Goal: Book appointment/travel/reservation

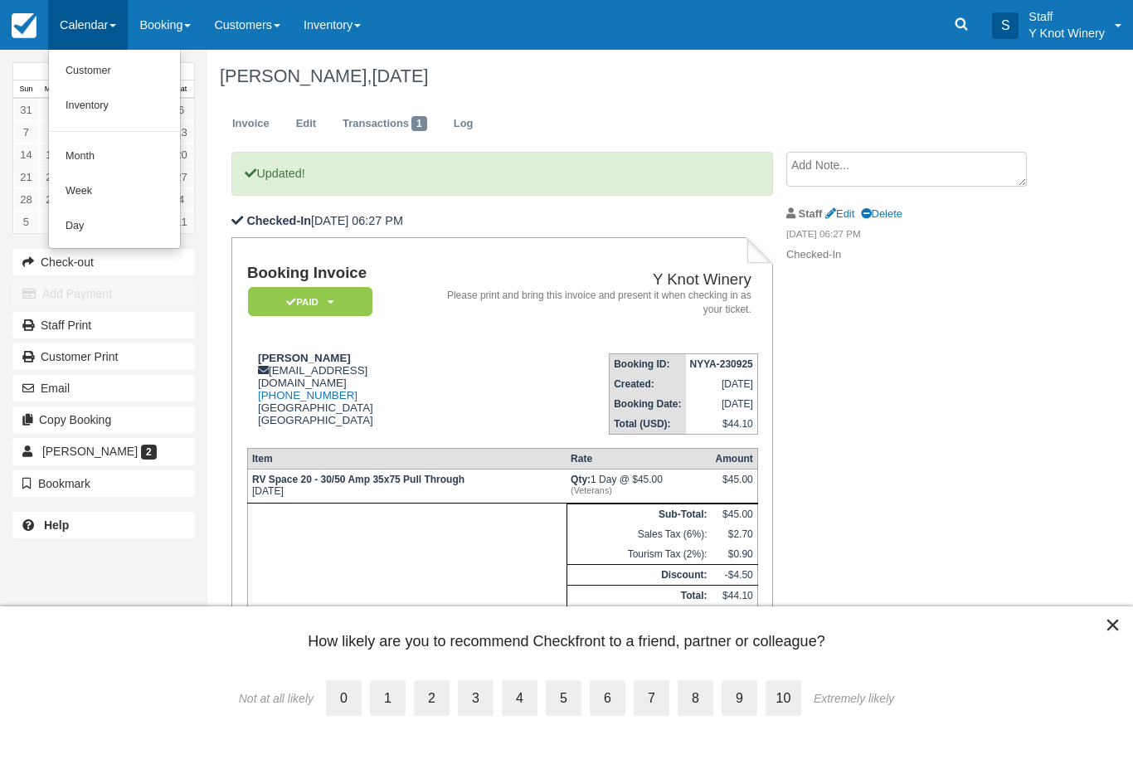
click at [109, 80] on link "Customer" at bounding box center [114, 71] width 131 height 35
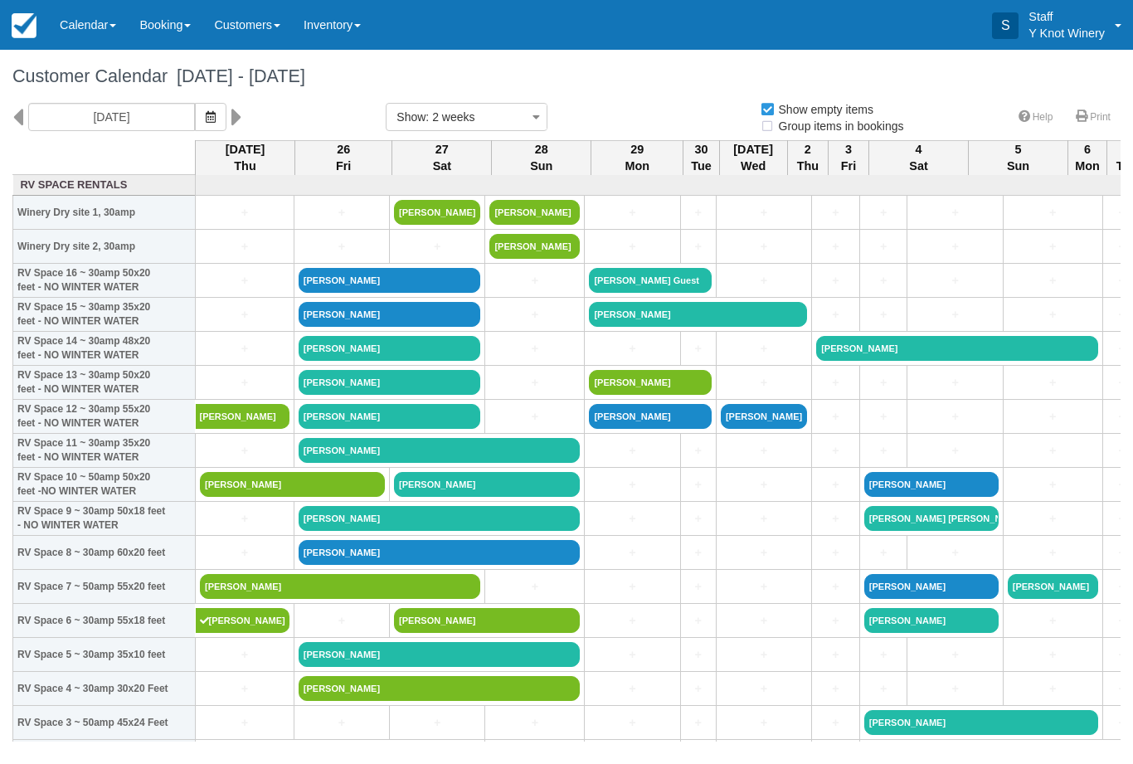
select select
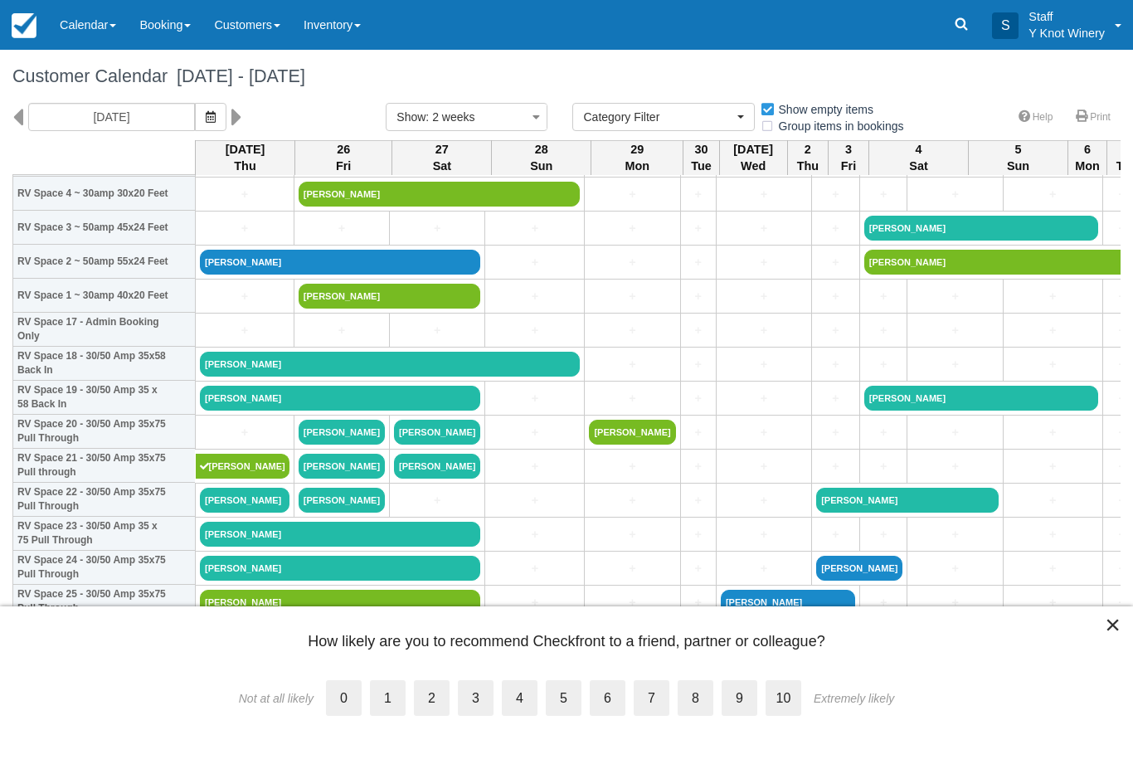
scroll to position [496, 0]
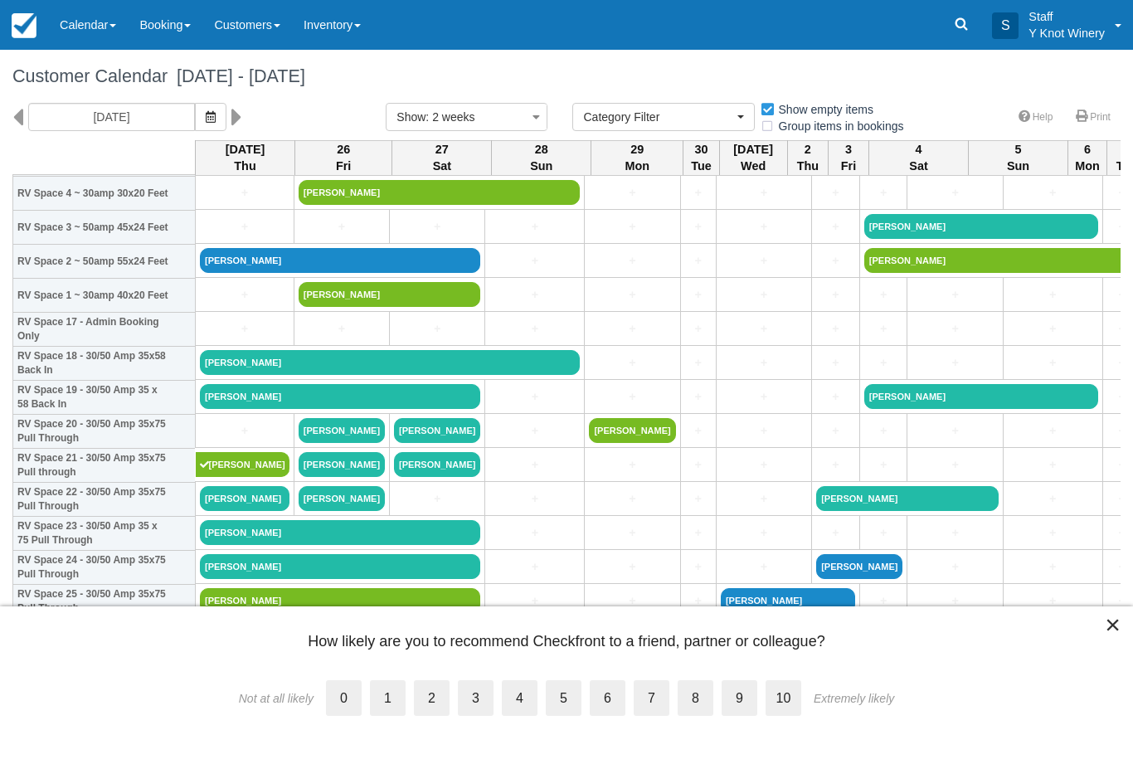
click at [787, 690] on label "10" at bounding box center [784, 698] width 36 height 36
click at [766, 684] on input "10" at bounding box center [766, 684] width 0 height 0
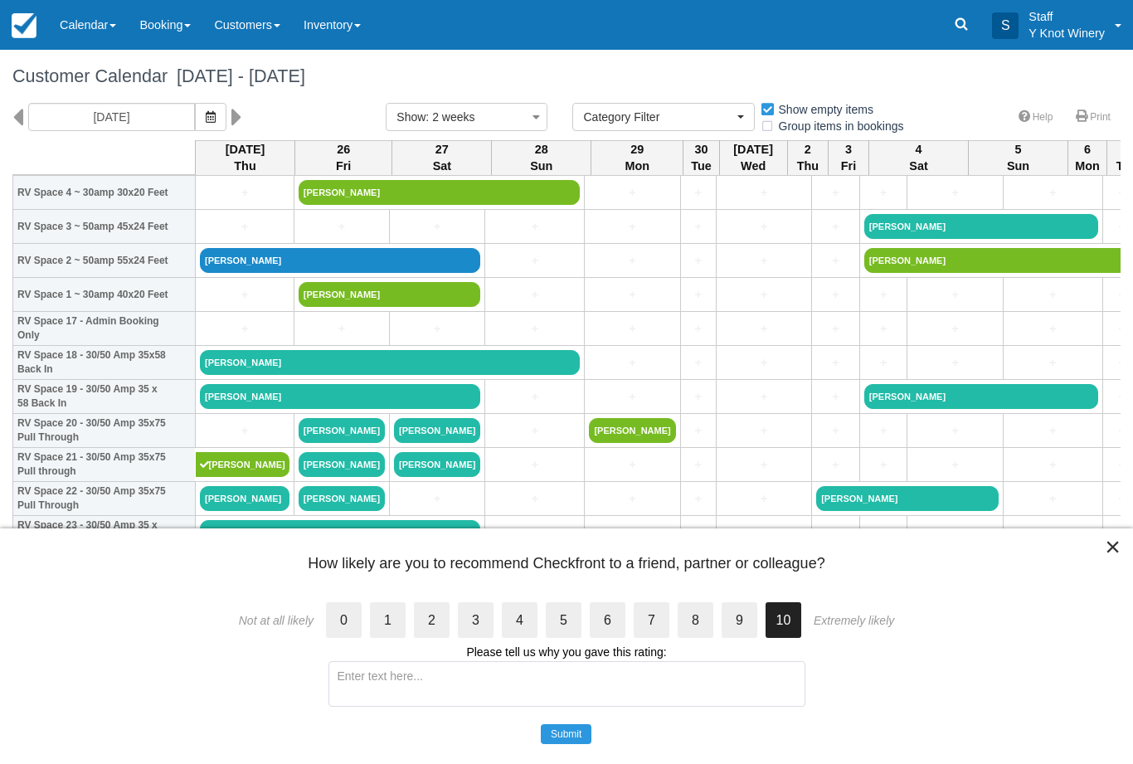
click at [580, 738] on button "Submit" at bounding box center [566, 734] width 51 height 20
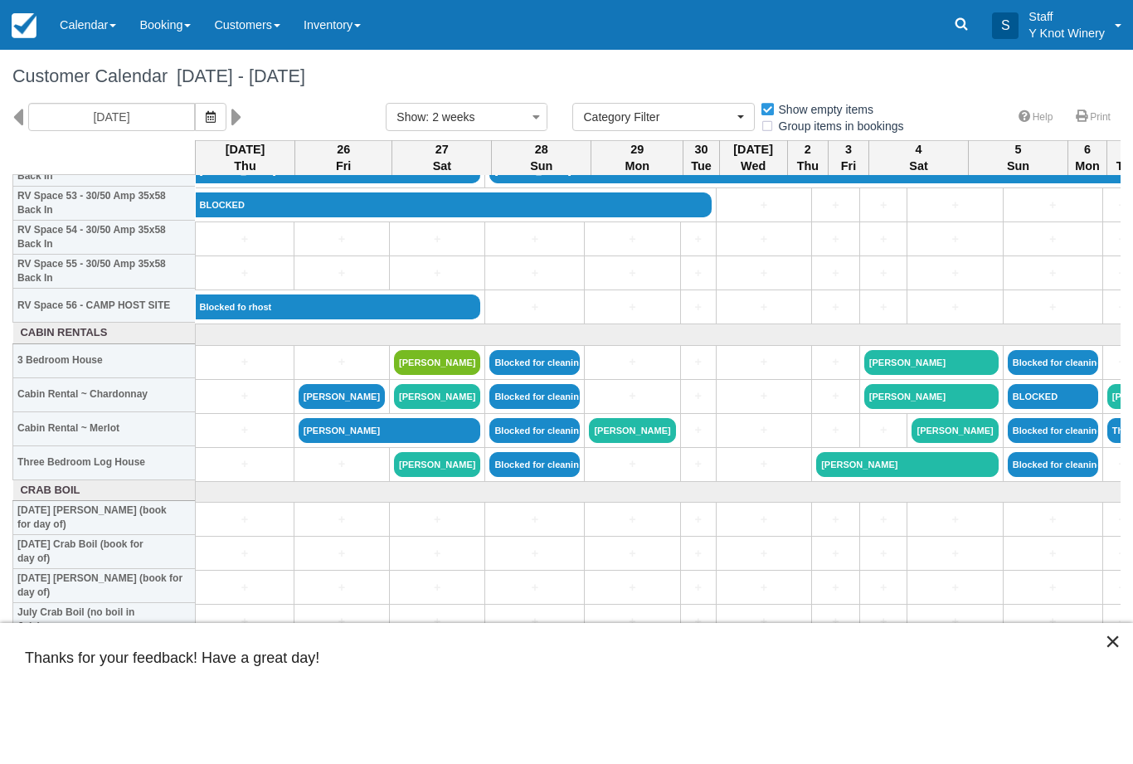
scroll to position [1844, 0]
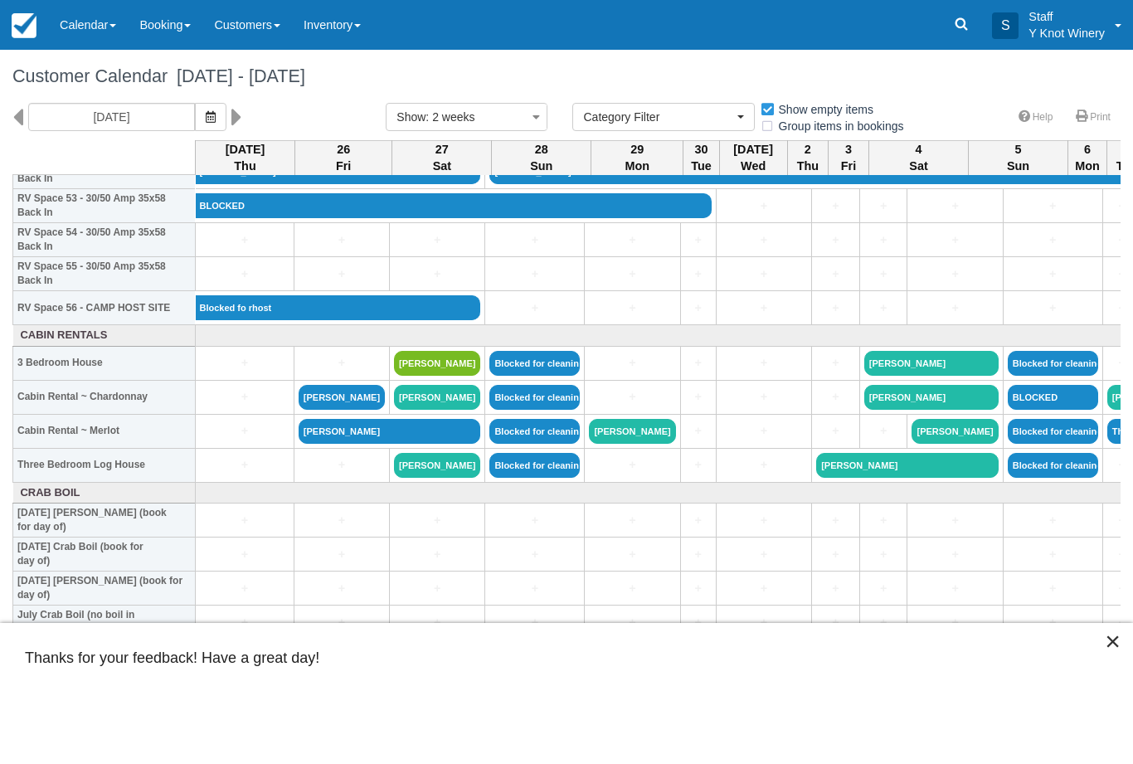
click at [206, 121] on icon "button" at bounding box center [211, 117] width 10 height 12
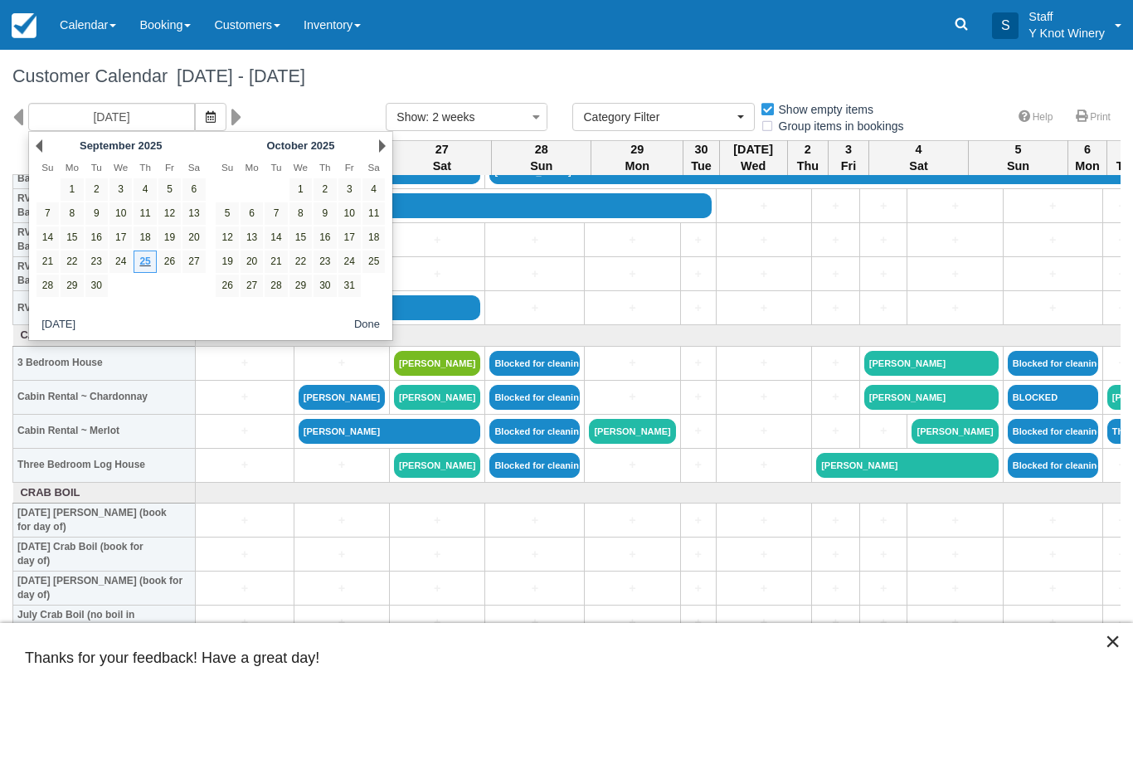
click at [292, 192] on link "1" at bounding box center [301, 189] width 22 height 22
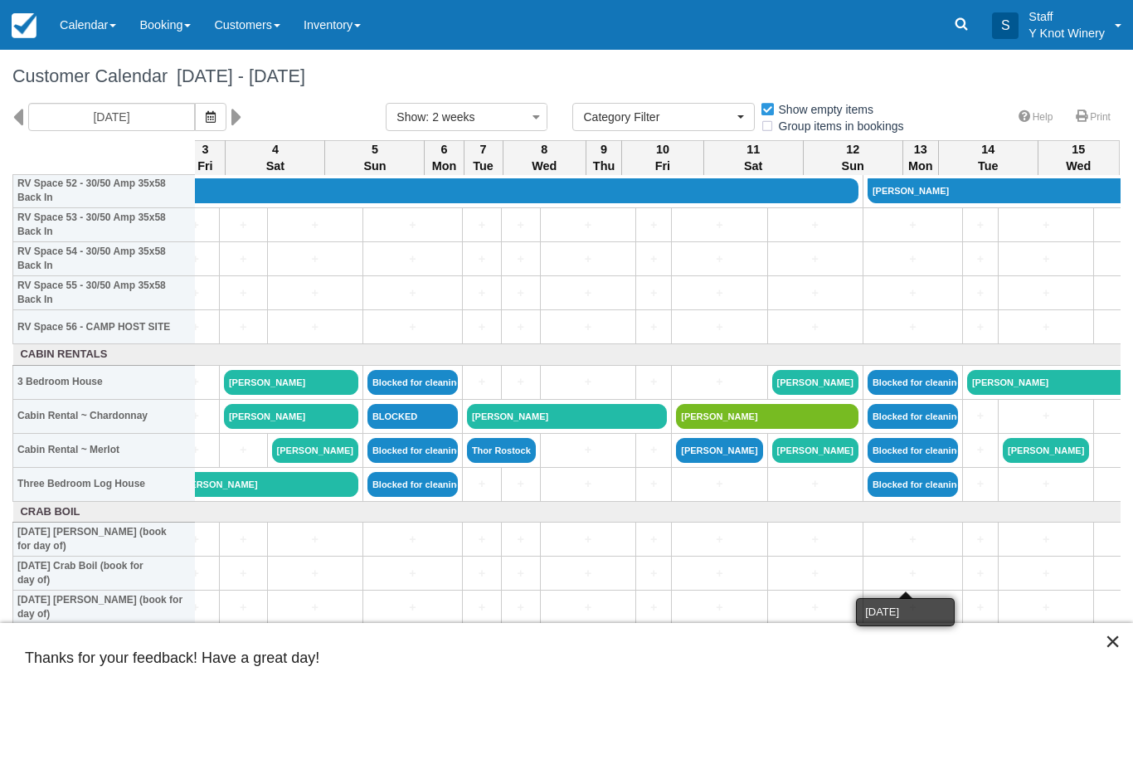
scroll to position [1825, 119]
click at [195, 129] on button "button" at bounding box center [211, 117] width 32 height 28
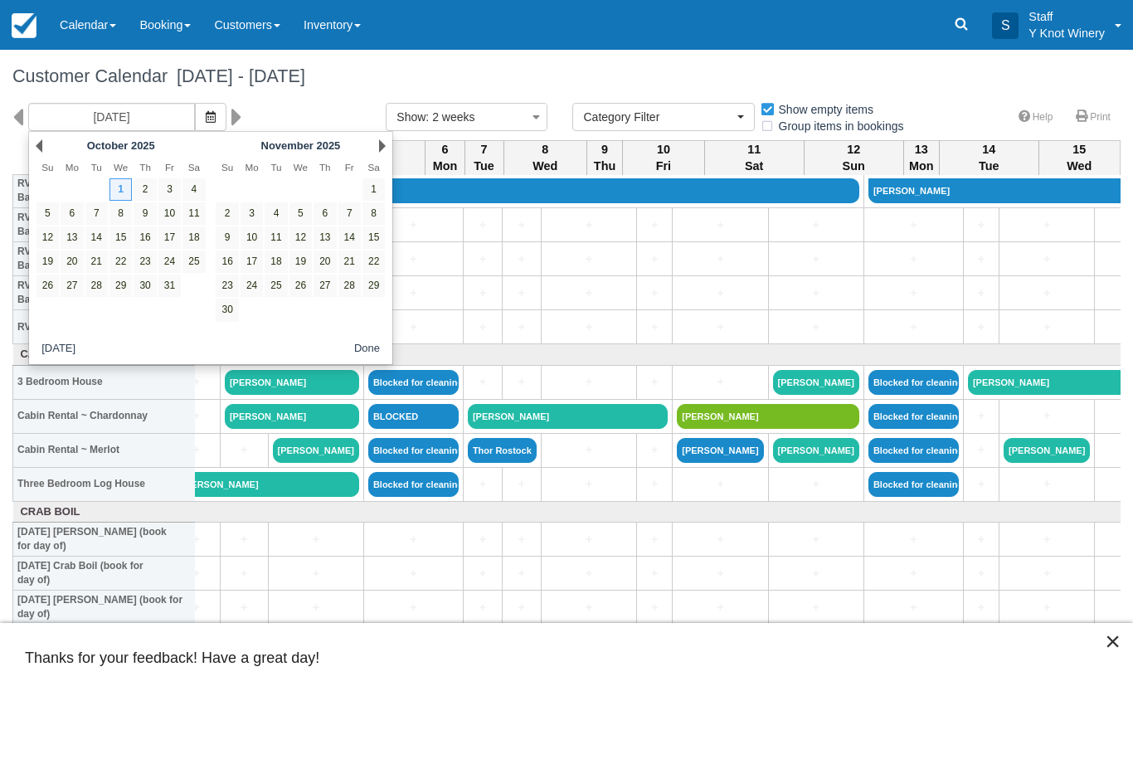
click at [93, 241] on link "14" at bounding box center [96, 238] width 22 height 22
type input "10/14/25"
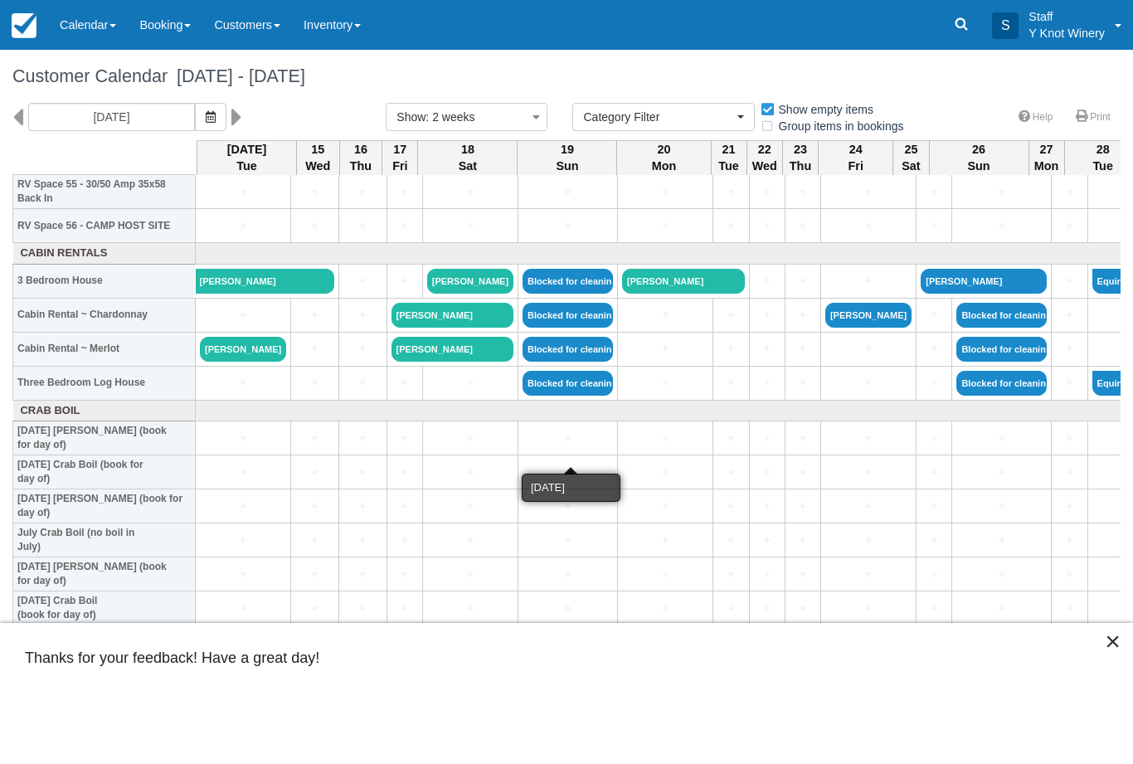
scroll to position [1927, 0]
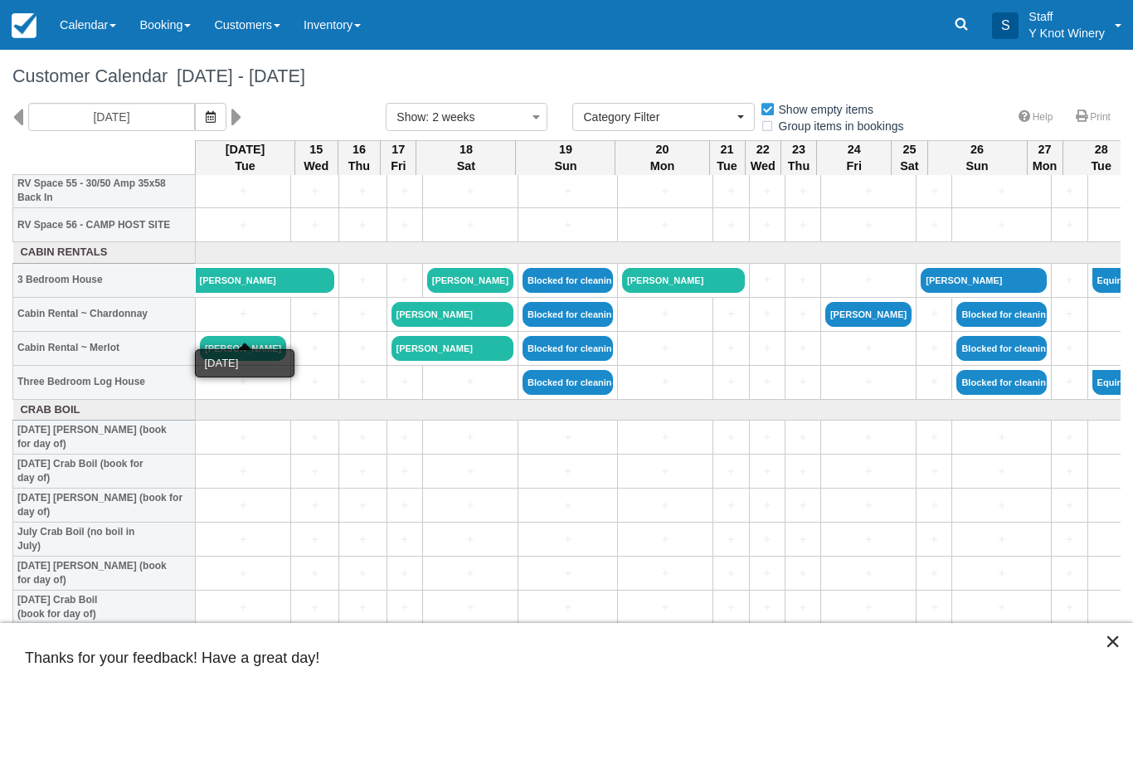
click at [252, 323] on link "+" at bounding box center [243, 313] width 86 height 17
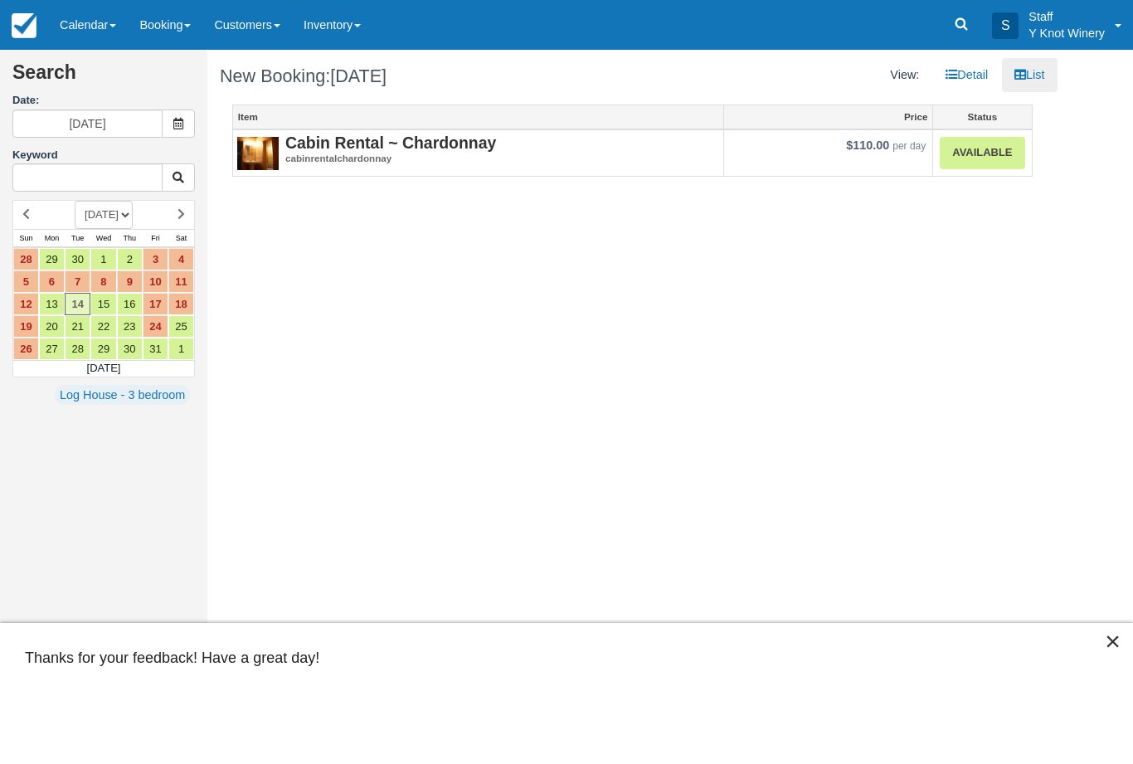
click at [979, 160] on link "Available" at bounding box center [982, 153] width 85 height 32
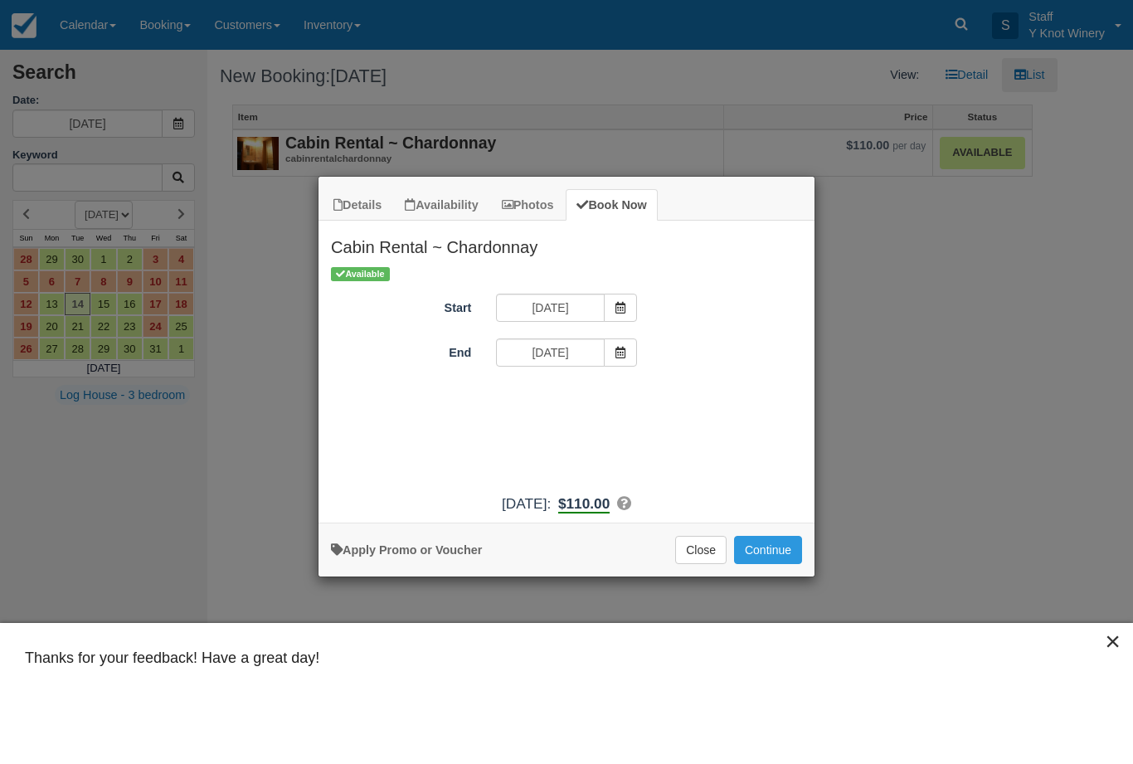
click at [780, 560] on button "Continue" at bounding box center [768, 550] width 68 height 28
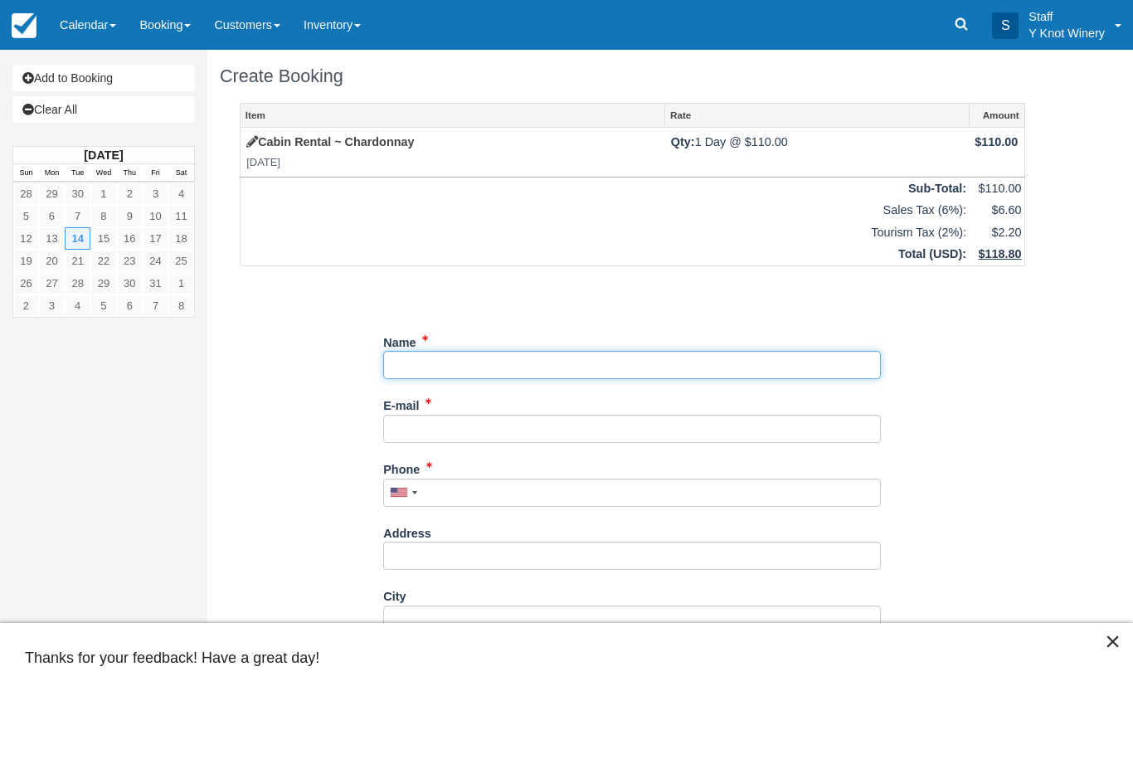
click at [437, 358] on input "Name" at bounding box center [632, 365] width 498 height 28
type input "[PERSON_NAME]"
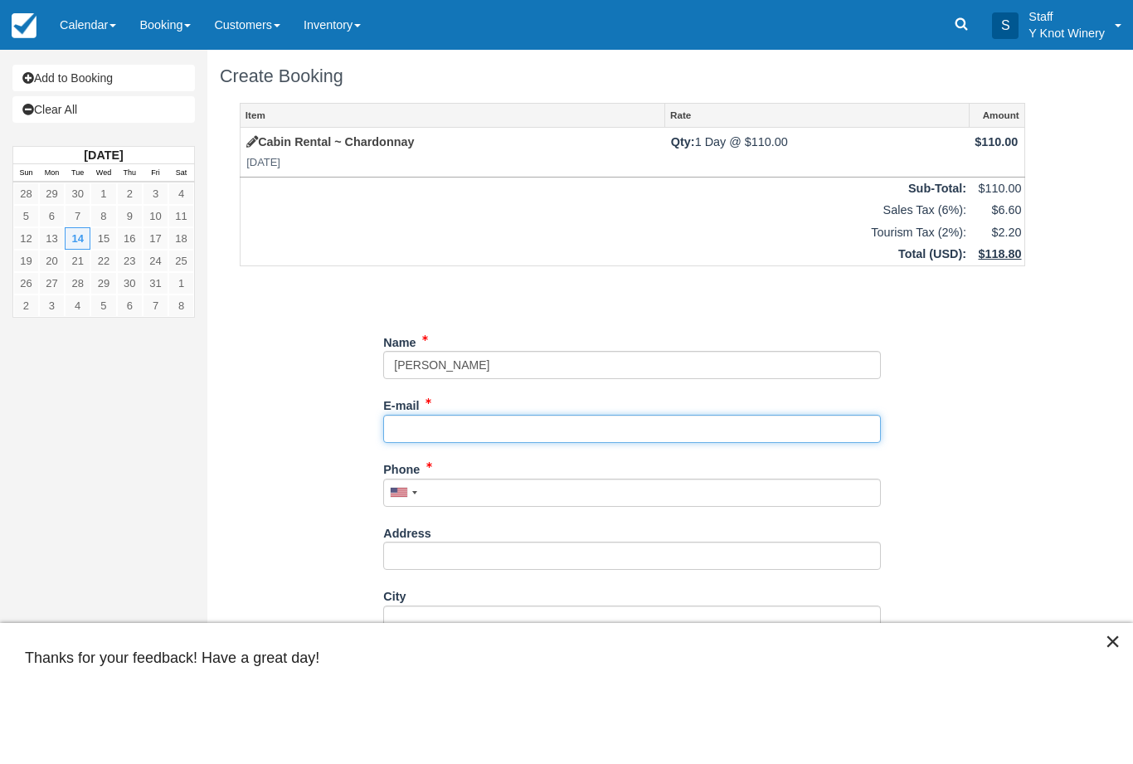
click at [415, 420] on input "E-mail" at bounding box center [632, 429] width 498 height 28
type input "[EMAIL_ADDRESS][DOMAIN_NAME]"
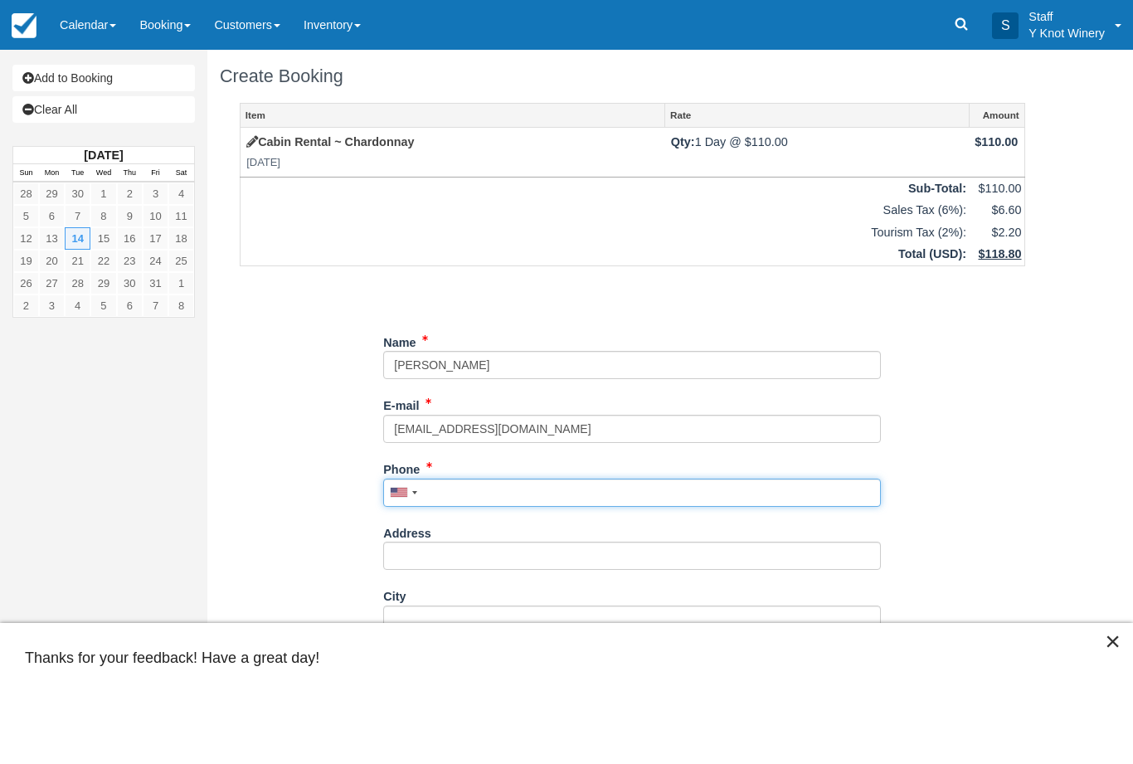
click at [456, 490] on input "Phone" at bounding box center [632, 493] width 498 height 28
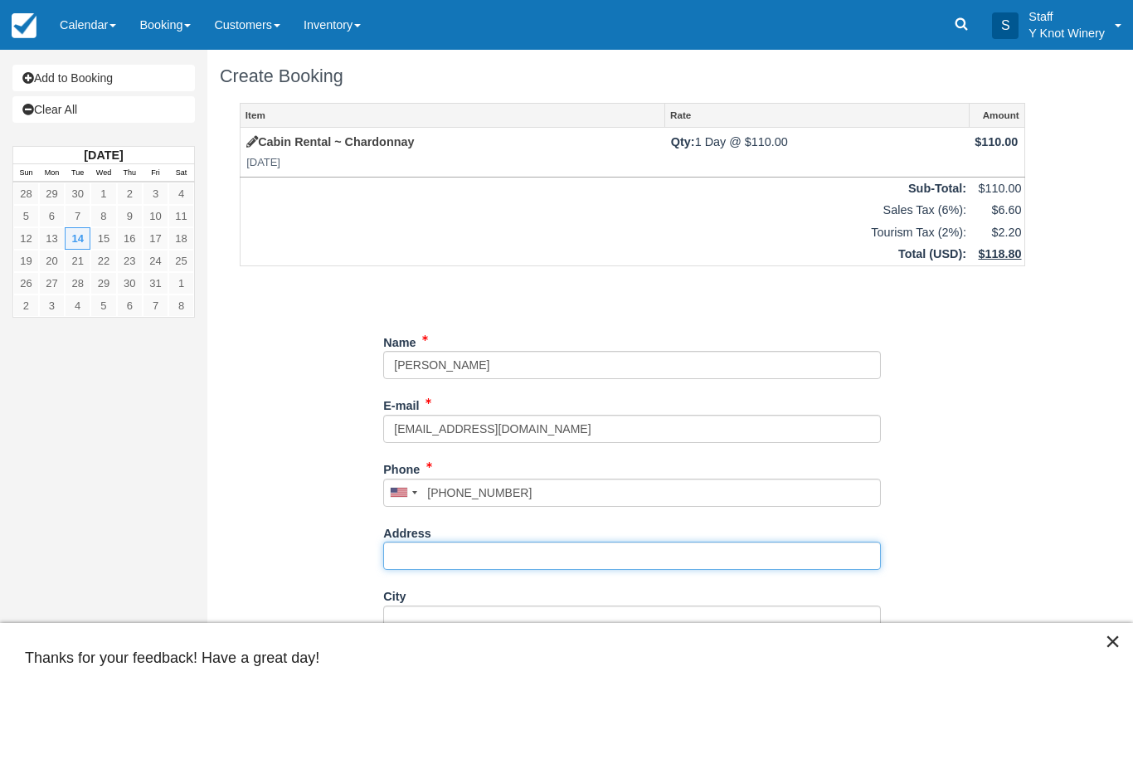
scroll to position [134, 0]
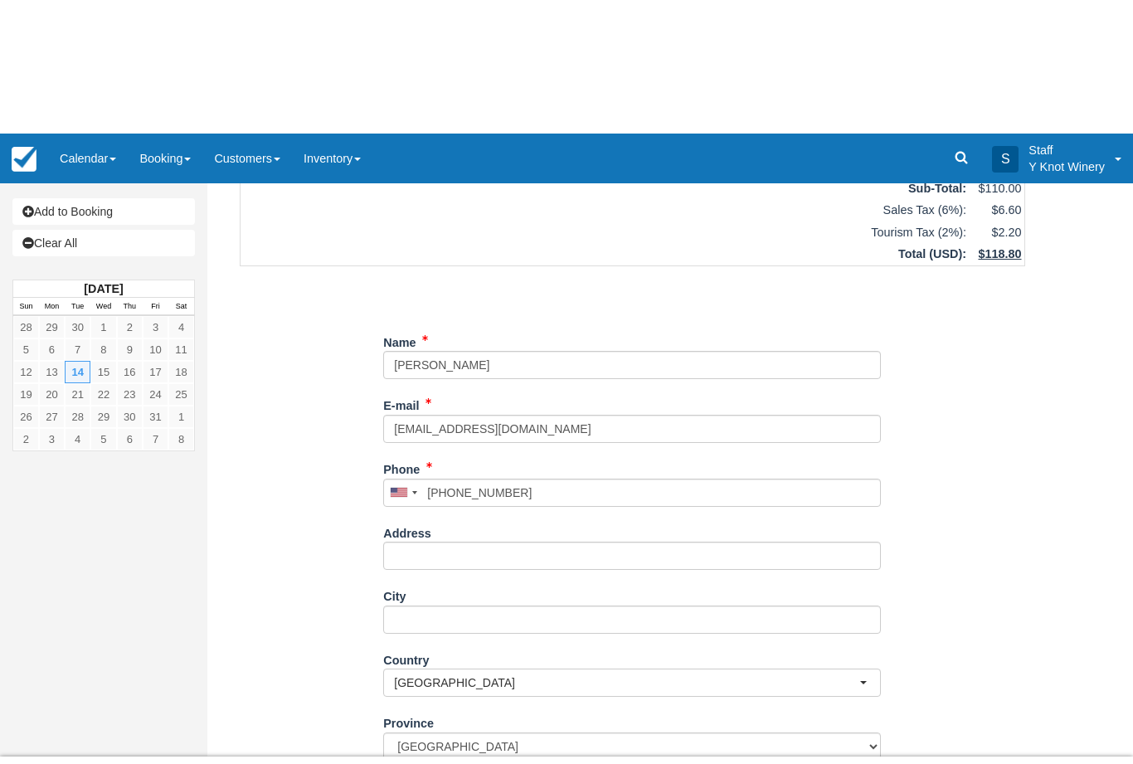
click at [1105, 655] on button "×" at bounding box center [1113, 641] width 16 height 27
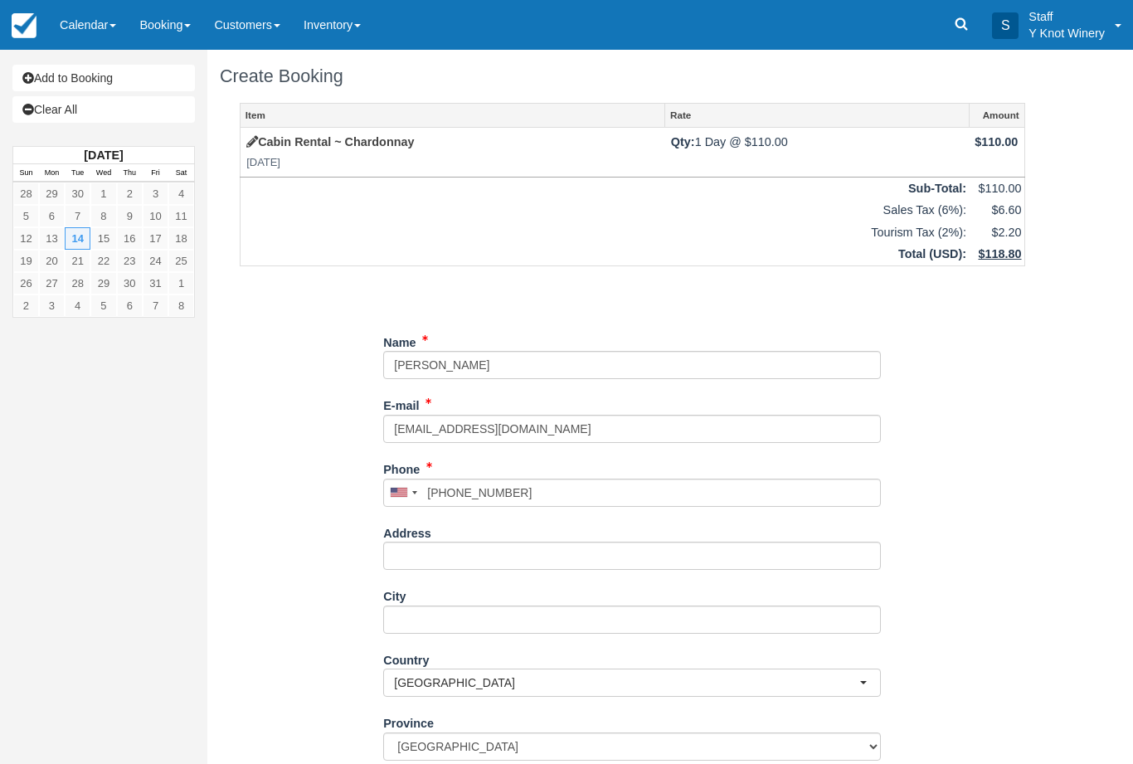
type input "+17028215777"
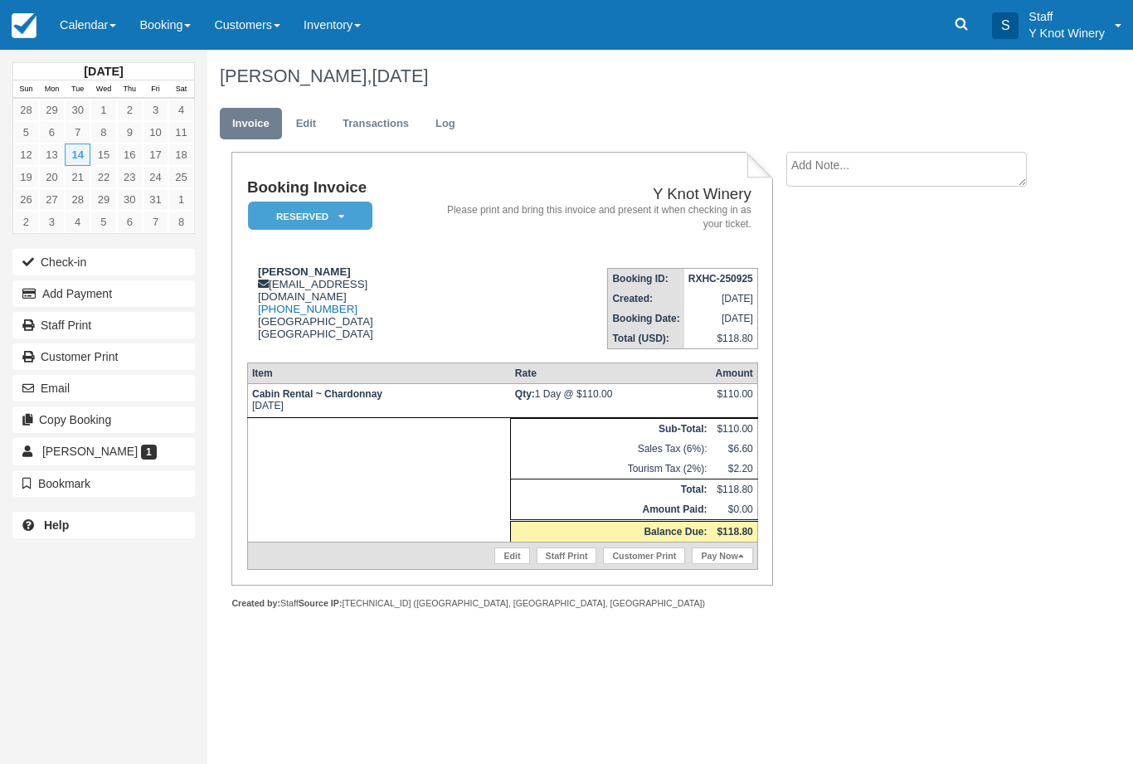
click at [99, 20] on link "Calendar" at bounding box center [88, 25] width 80 height 50
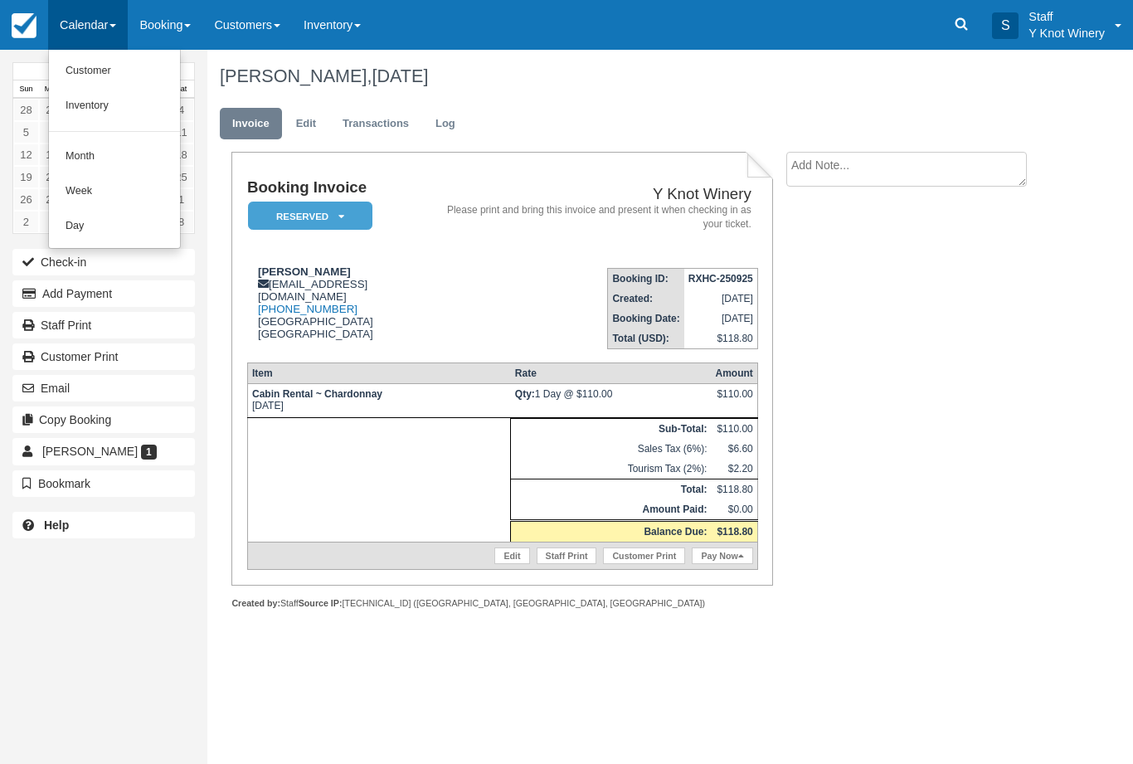
click at [123, 67] on link "Customer" at bounding box center [114, 71] width 131 height 35
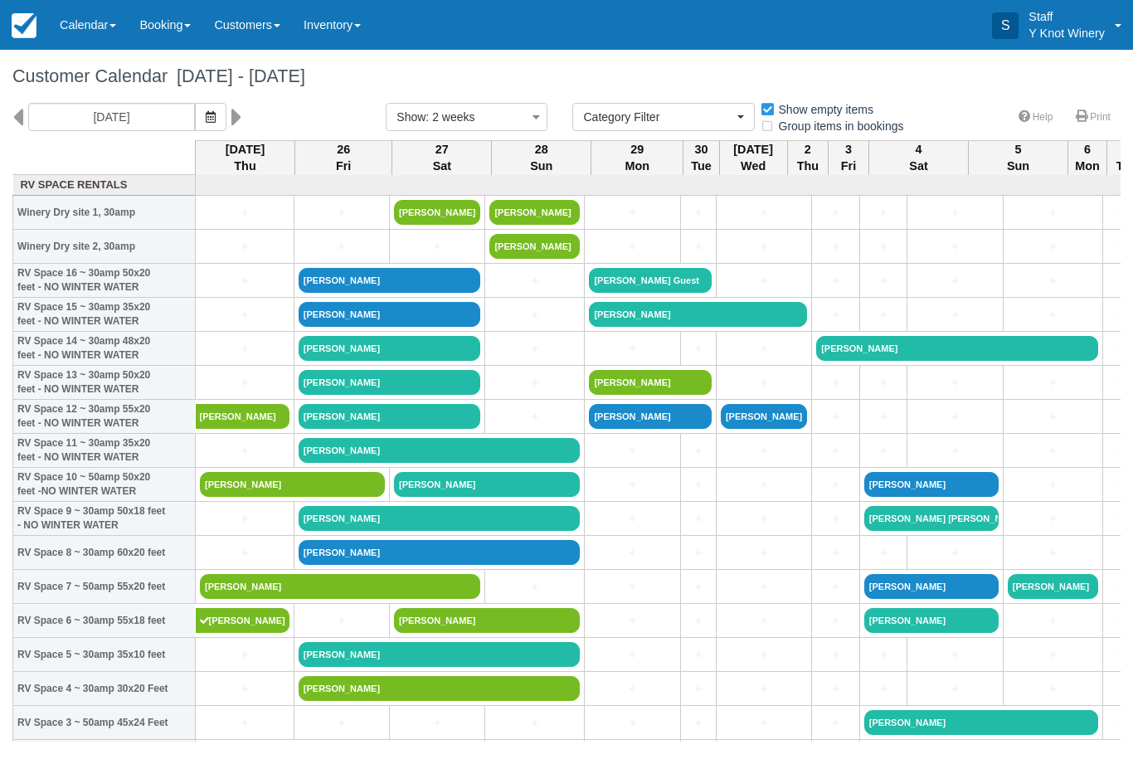
select select
